Goal: Register for event/course

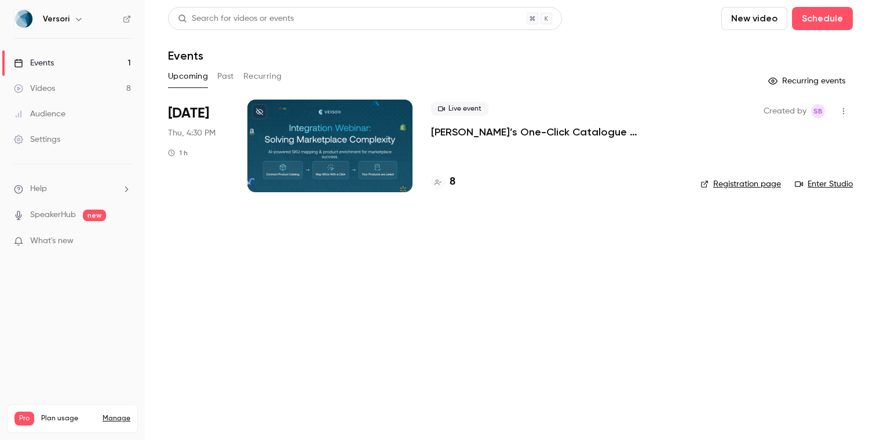
click at [495, 129] on p "[PERSON_NAME]’s One-Click Catalogue Integration: Solving Marketplace Data Chall…" at bounding box center [556, 132] width 251 height 14
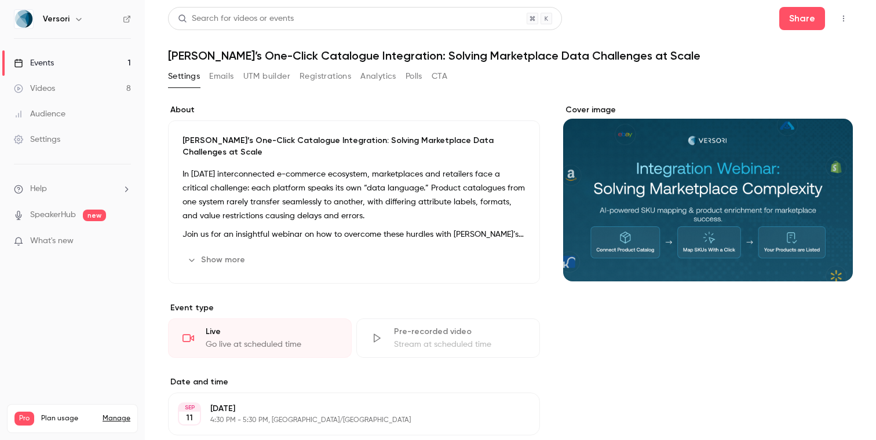
click at [322, 79] on button "Registrations" at bounding box center [325, 76] width 52 height 19
